Goal: Complete application form

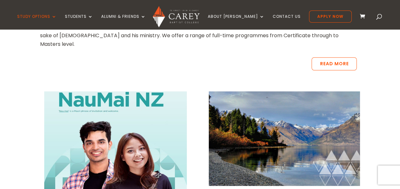
scroll to position [159, 0]
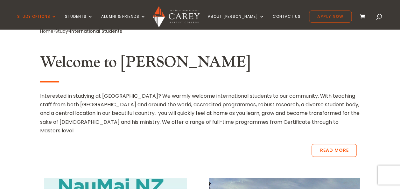
click at [322, 17] on link "Apply Now" at bounding box center [330, 16] width 43 height 12
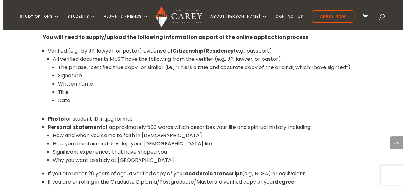
scroll to position [457, 0]
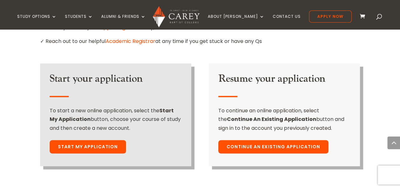
click at [87, 140] on link "Start My Application" at bounding box center [88, 146] width 76 height 13
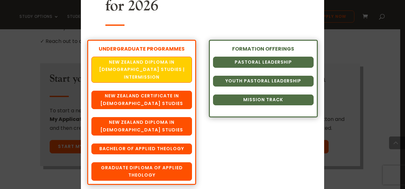
scroll to position [64, 0]
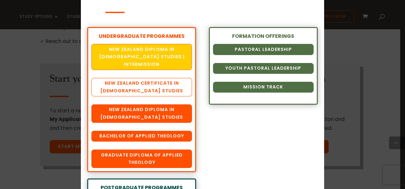
click at [147, 81] on link "New Zealand Certificate in [DEMOGRAPHIC_DATA] Studies" at bounding box center [141, 87] width 101 height 18
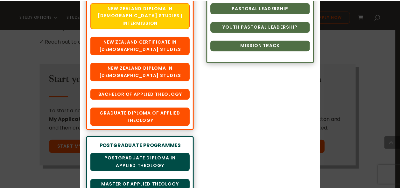
scroll to position [111, 0]
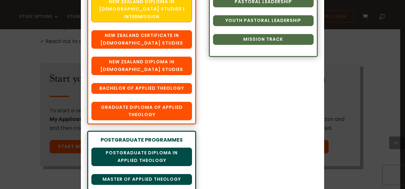
click at [25, 155] on div "Chart your Course Select your Course of Study for 2026 UNDERGRADUATE PROGRAMMES…" at bounding box center [202, 94] width 405 height 189
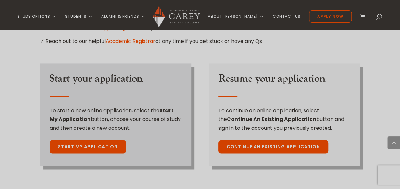
scroll to position [329, 0]
